Goal: Find specific page/section: Find specific page/section

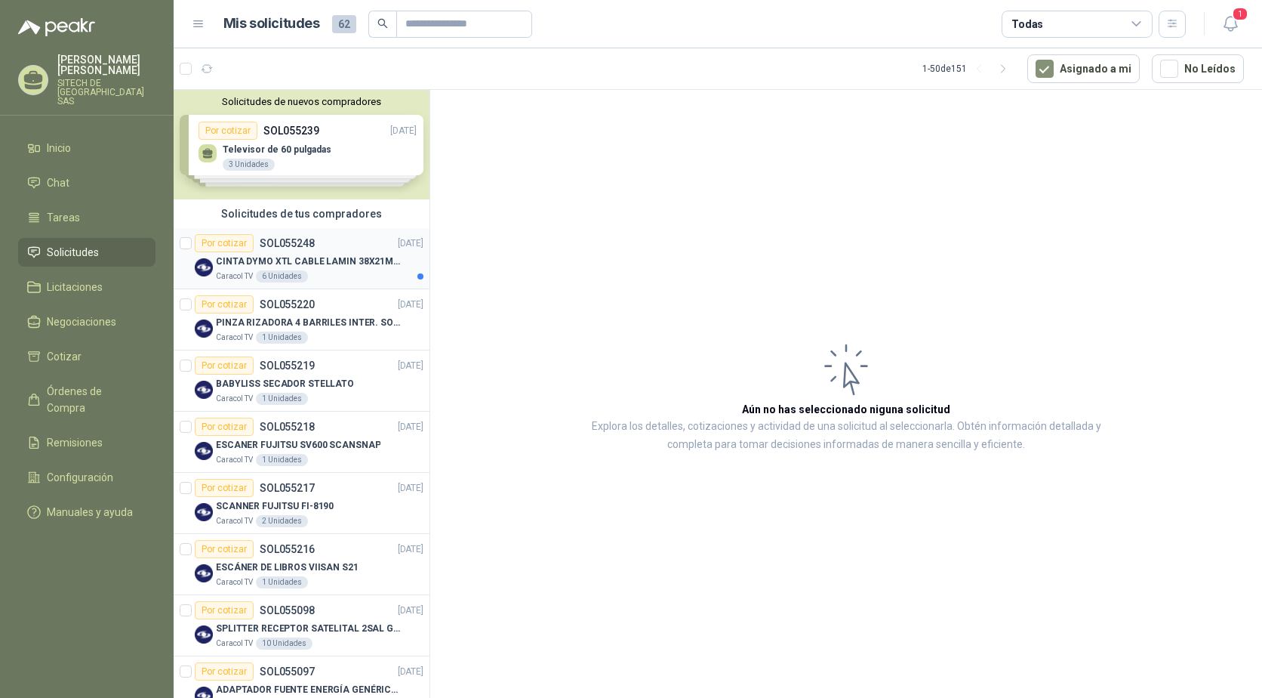
click at [229, 245] on div "Por cotizar" at bounding box center [224, 243] width 59 height 18
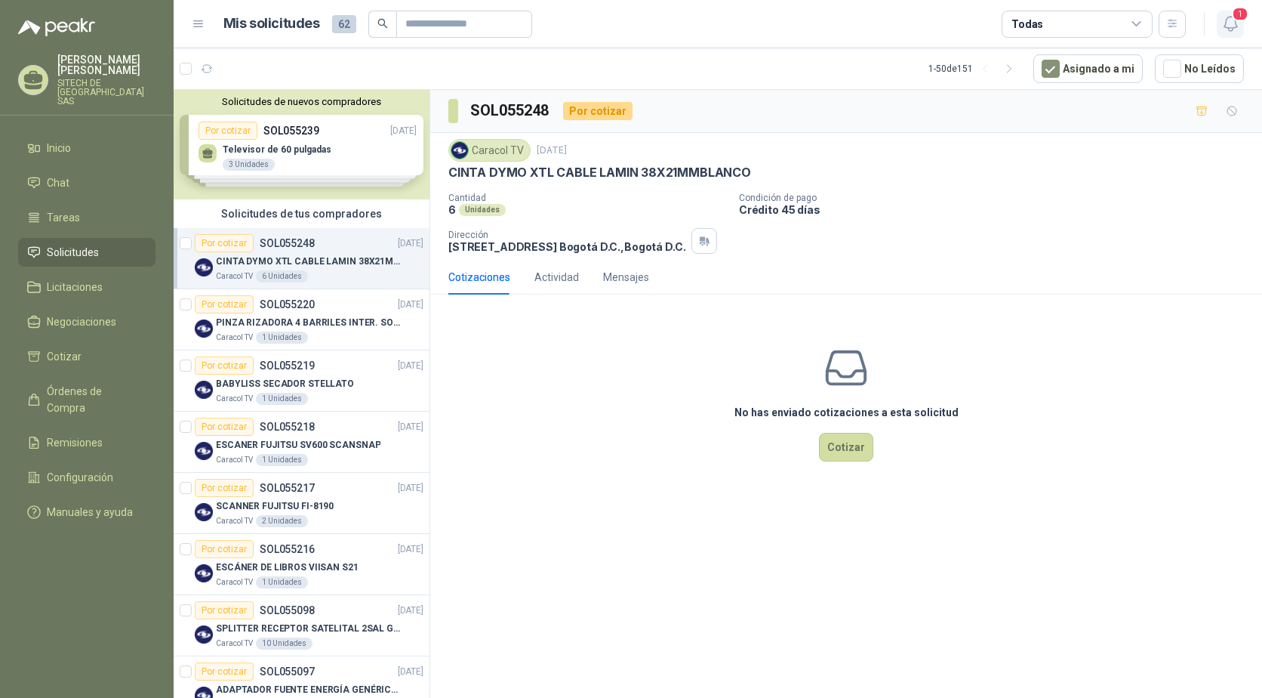
click at [1220, 14] on button "1" at bounding box center [1230, 24] width 27 height 27
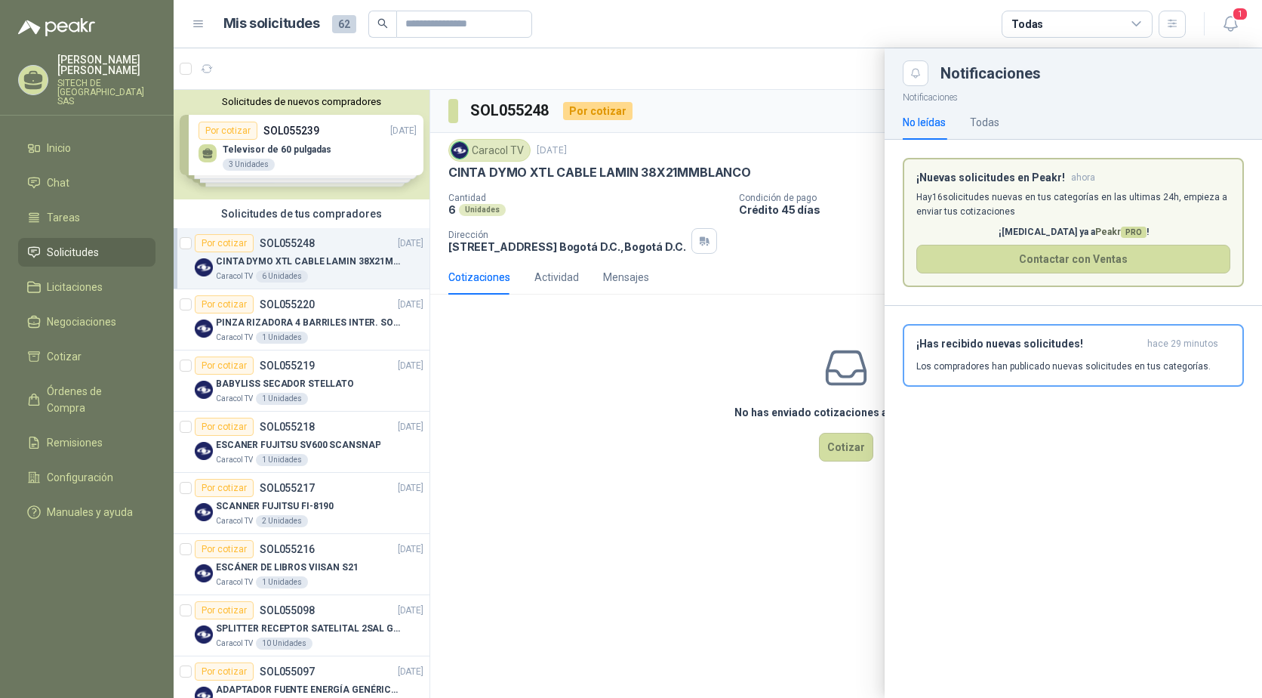
click at [794, 392] on div at bounding box center [718, 372] width 1089 height 649
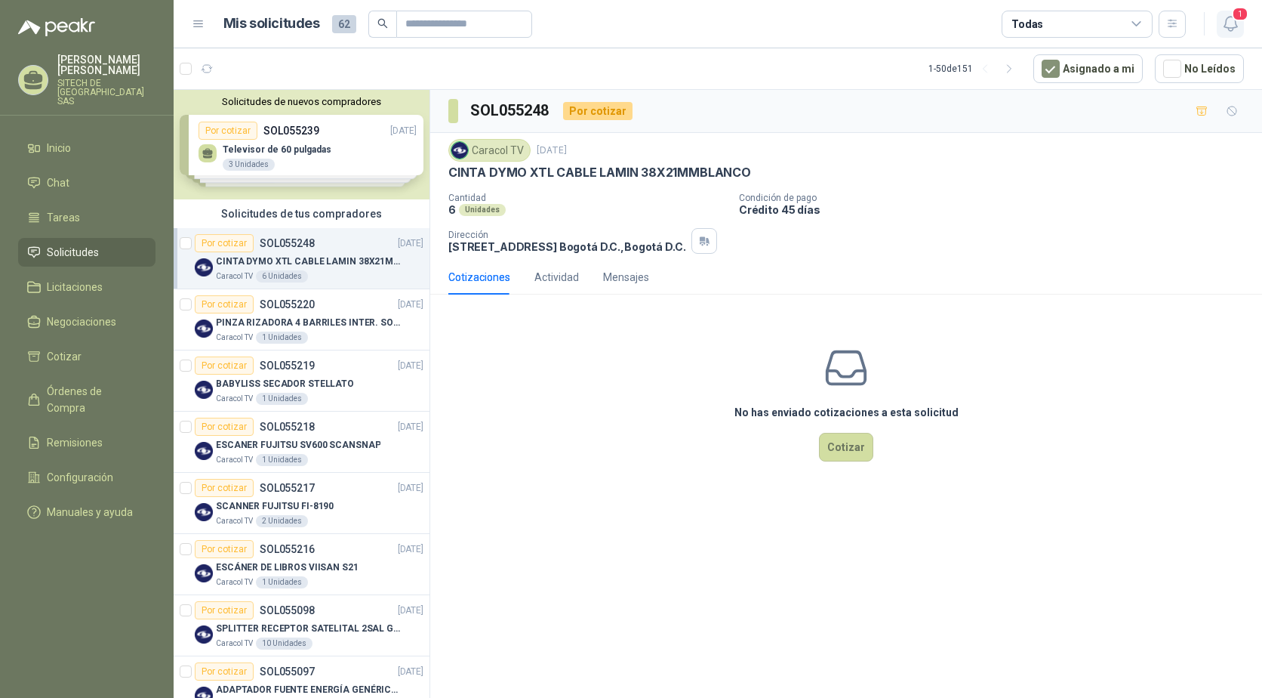
click at [1224, 25] on icon "button" at bounding box center [1231, 23] width 19 height 19
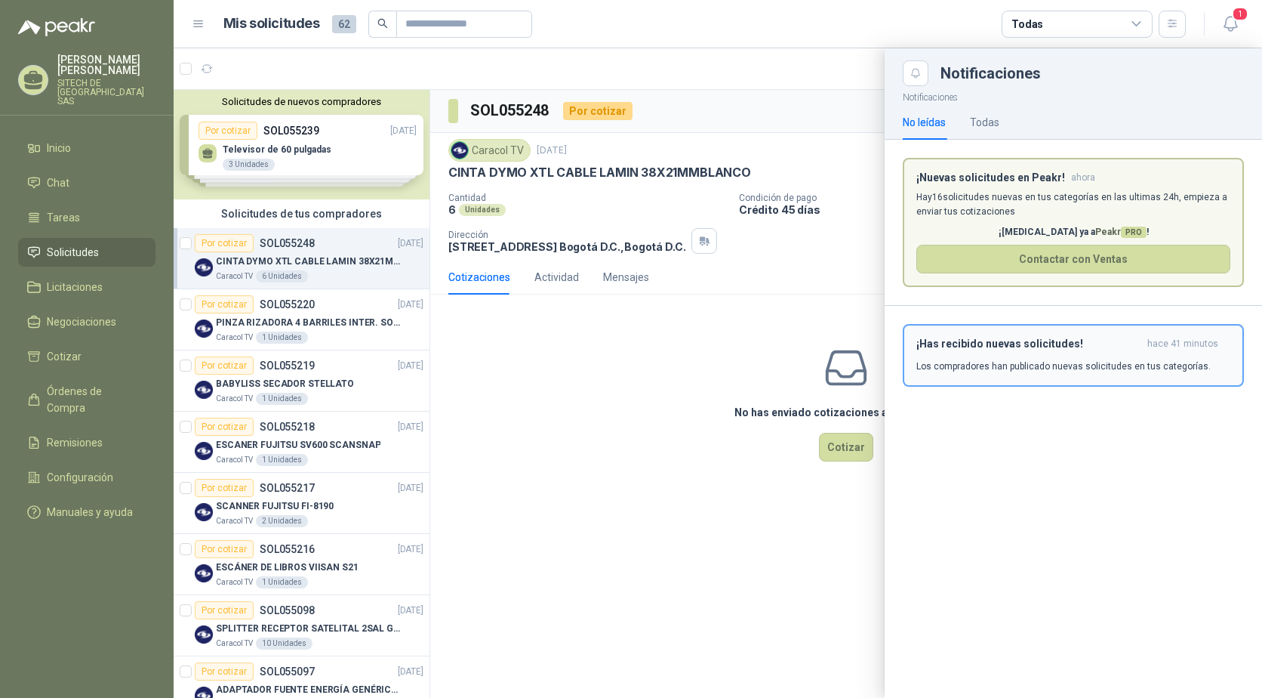
click at [1016, 361] on p "Los compradores han publicado nuevas solicitudes en tus categorías." at bounding box center [1064, 366] width 294 height 14
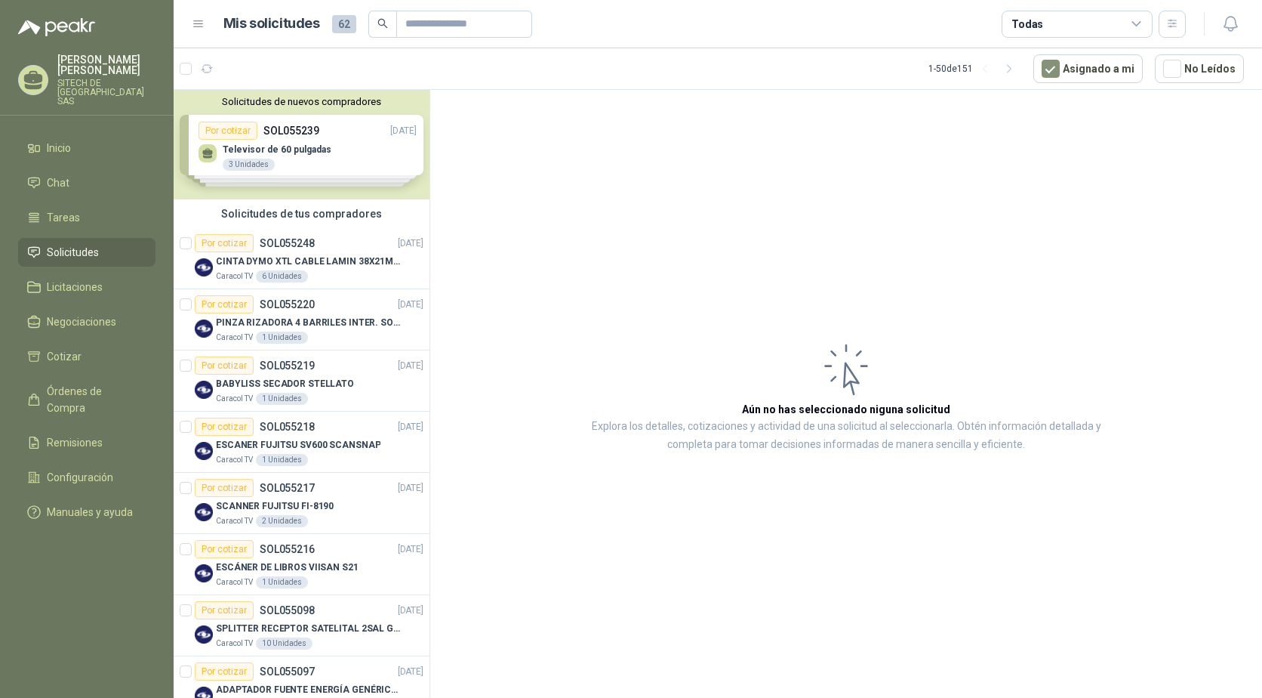
click at [681, 360] on article "Aún no has seleccionado niguna solicitud Explora los detalles, cotizaciones y a…" at bounding box center [846, 396] width 832 height 613
